Goal: Obtain resource: Download file/media

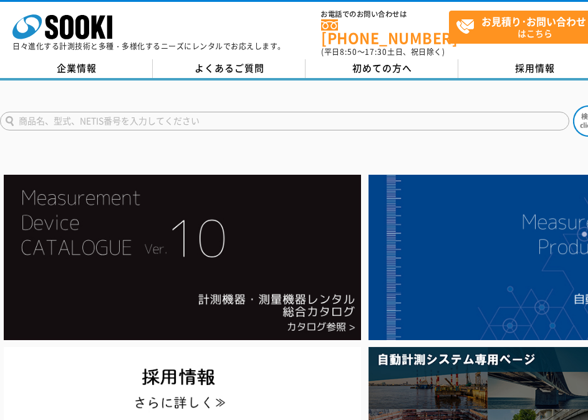
click at [113, 117] on input "text" at bounding box center [284, 121] width 569 height 19
paste input "B20"
type input "B20"
click at [573, 105] on button at bounding box center [588, 120] width 31 height 31
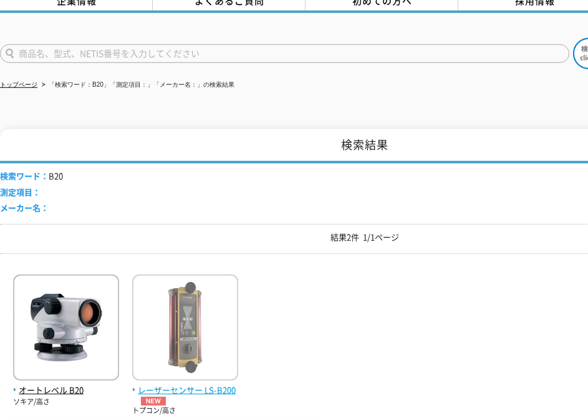
scroll to position [180, 0]
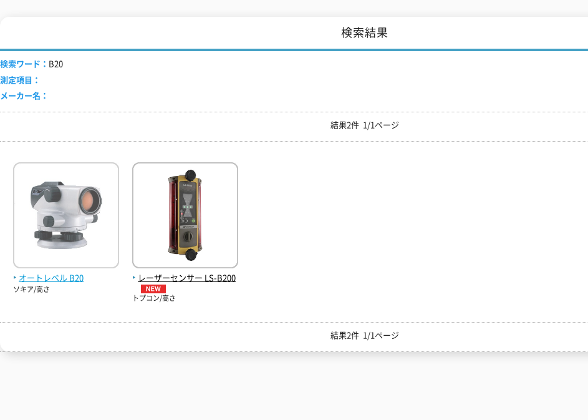
click at [70, 272] on span "オートレベル B20" at bounding box center [66, 277] width 106 height 13
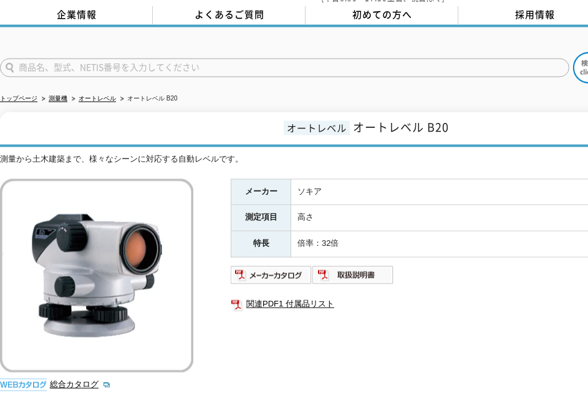
scroll to position [90, 0]
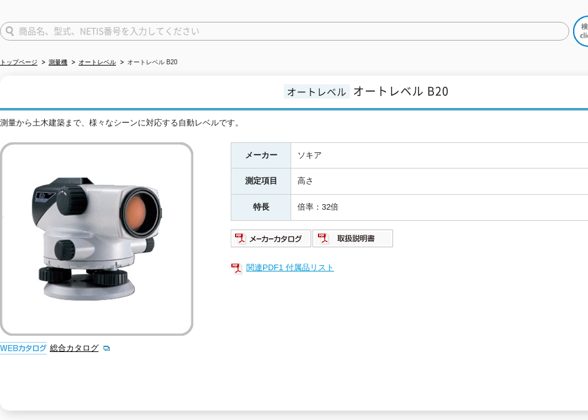
click at [284, 263] on link "関連PDF1 付属品リスト" at bounding box center [480, 267] width 499 height 16
